Goal: Transaction & Acquisition: Book appointment/travel/reservation

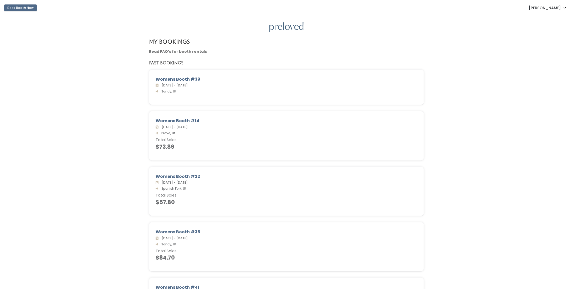
click at [19, 9] on button "Book Booth Now" at bounding box center [20, 7] width 33 height 7
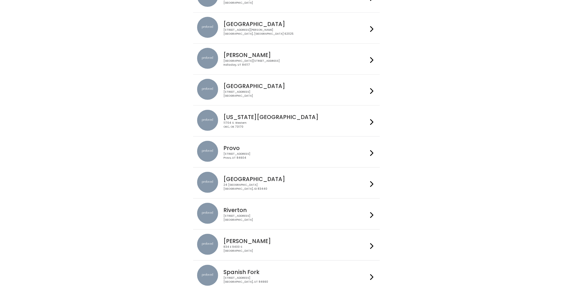
scroll to position [79, 0]
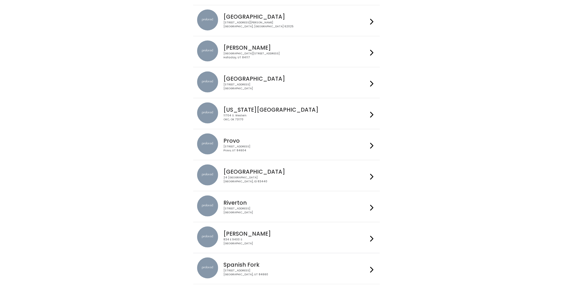
click at [278, 238] on div "[STREET_ADDRESS]" at bounding box center [296, 242] width 145 height 8
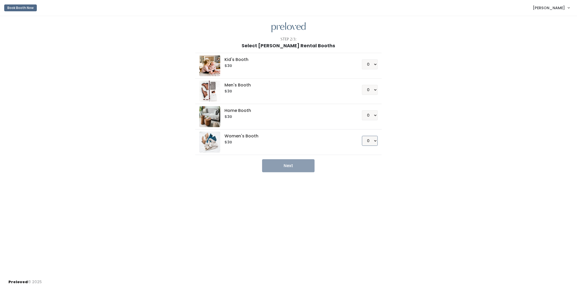
click at [369, 138] on select "0 1 2 3 4" at bounding box center [370, 141] width 16 height 10
select select "1"
click at [362, 136] on select "0 1 2 3 4" at bounding box center [370, 141] width 16 height 10
click at [302, 165] on button "Next" at bounding box center [288, 165] width 53 height 13
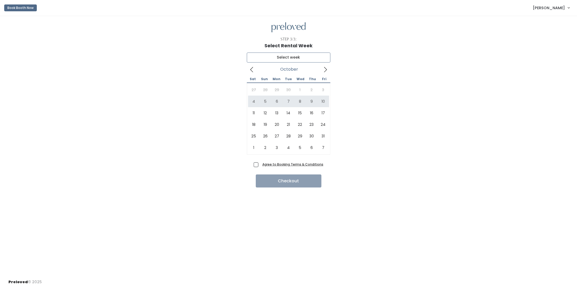
type input "October 4 to October 10"
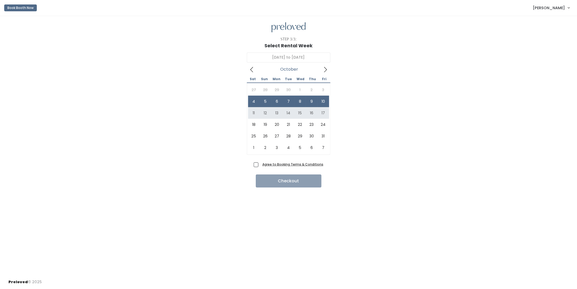
click at [256, 162] on label "Agree to Booking Terms & Conditions" at bounding box center [289, 165] width 70 height 6
click at [260, 162] on input "Agree to Booking Terms & Conditions" at bounding box center [261, 163] width 3 height 3
checkbox input "true"
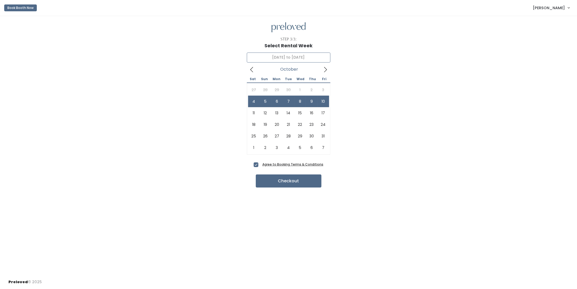
type input "October 4 to October 10"
click at [275, 181] on button "Checkout" at bounding box center [289, 181] width 66 height 13
